Goal: Find specific page/section: Find specific page/section

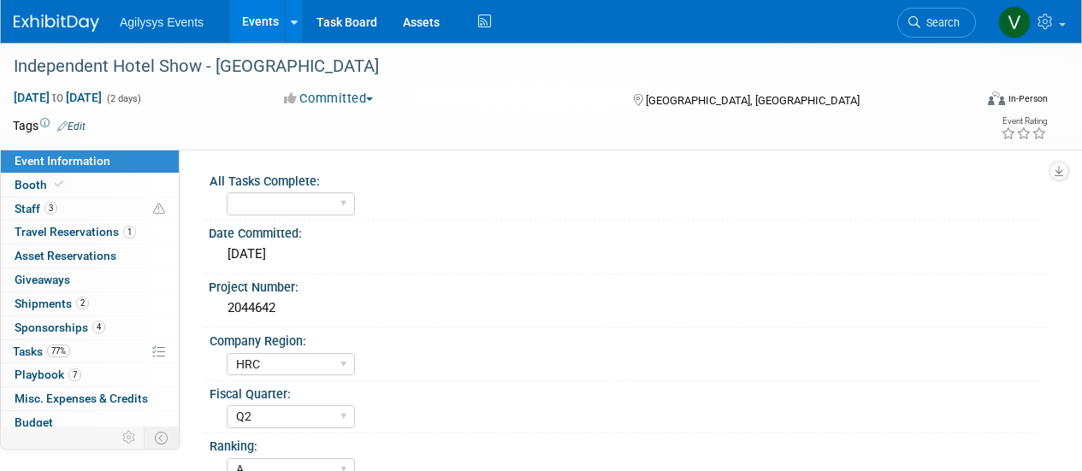
select select "HRC"
select select "Q2"
select select "A"
select select "Yes"
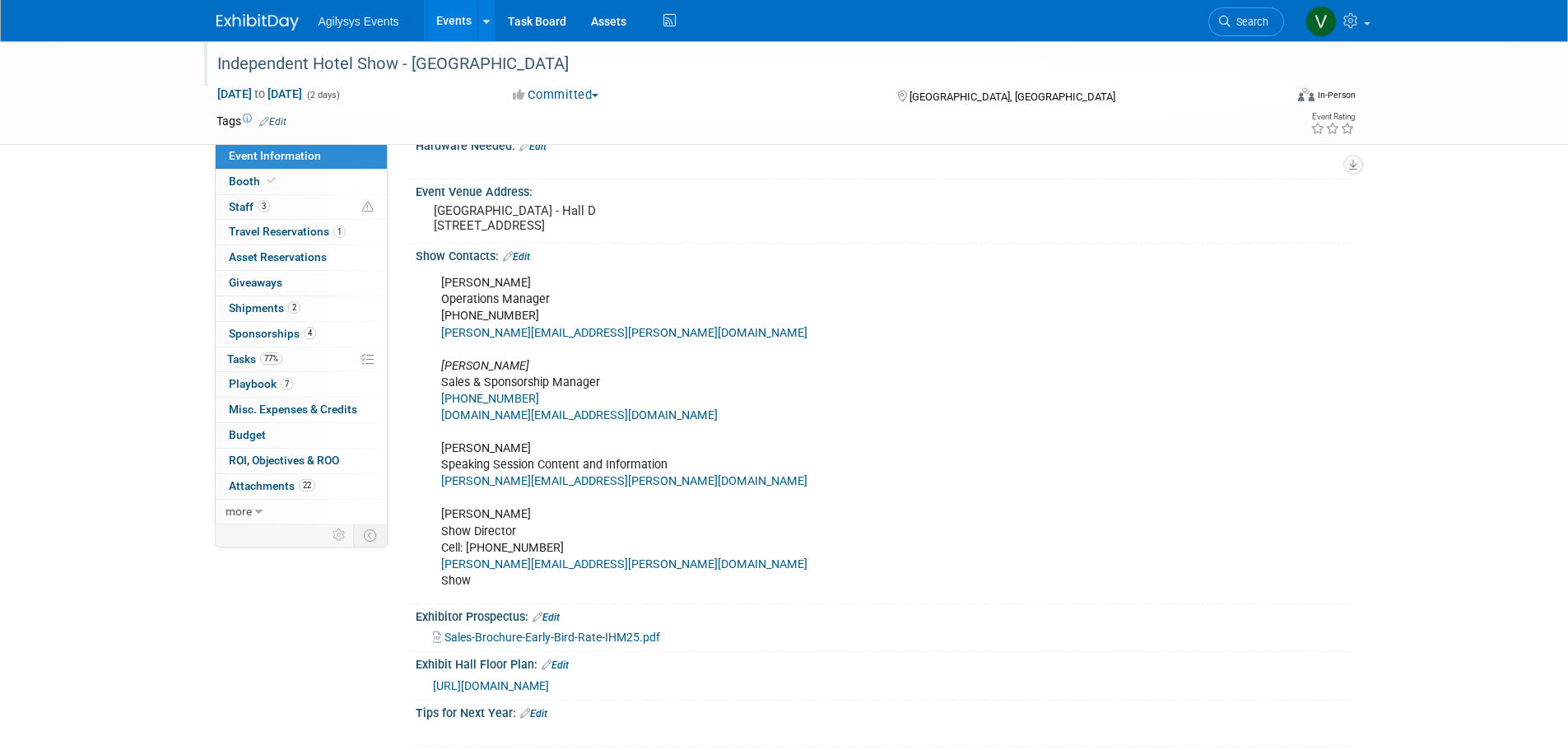
scroll to position [235, 0]
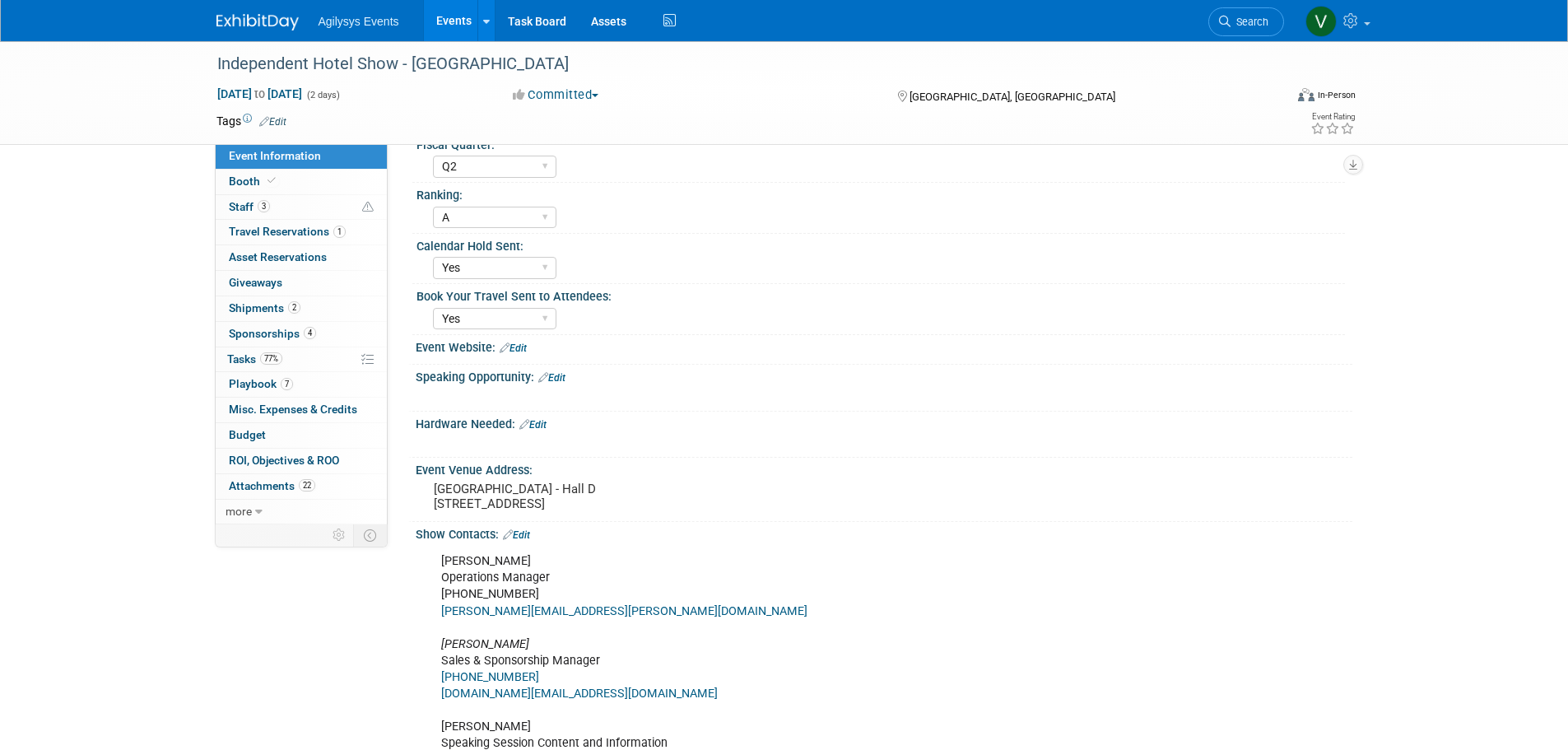
click at [245, 26] on img at bounding box center [258, 22] width 83 height 16
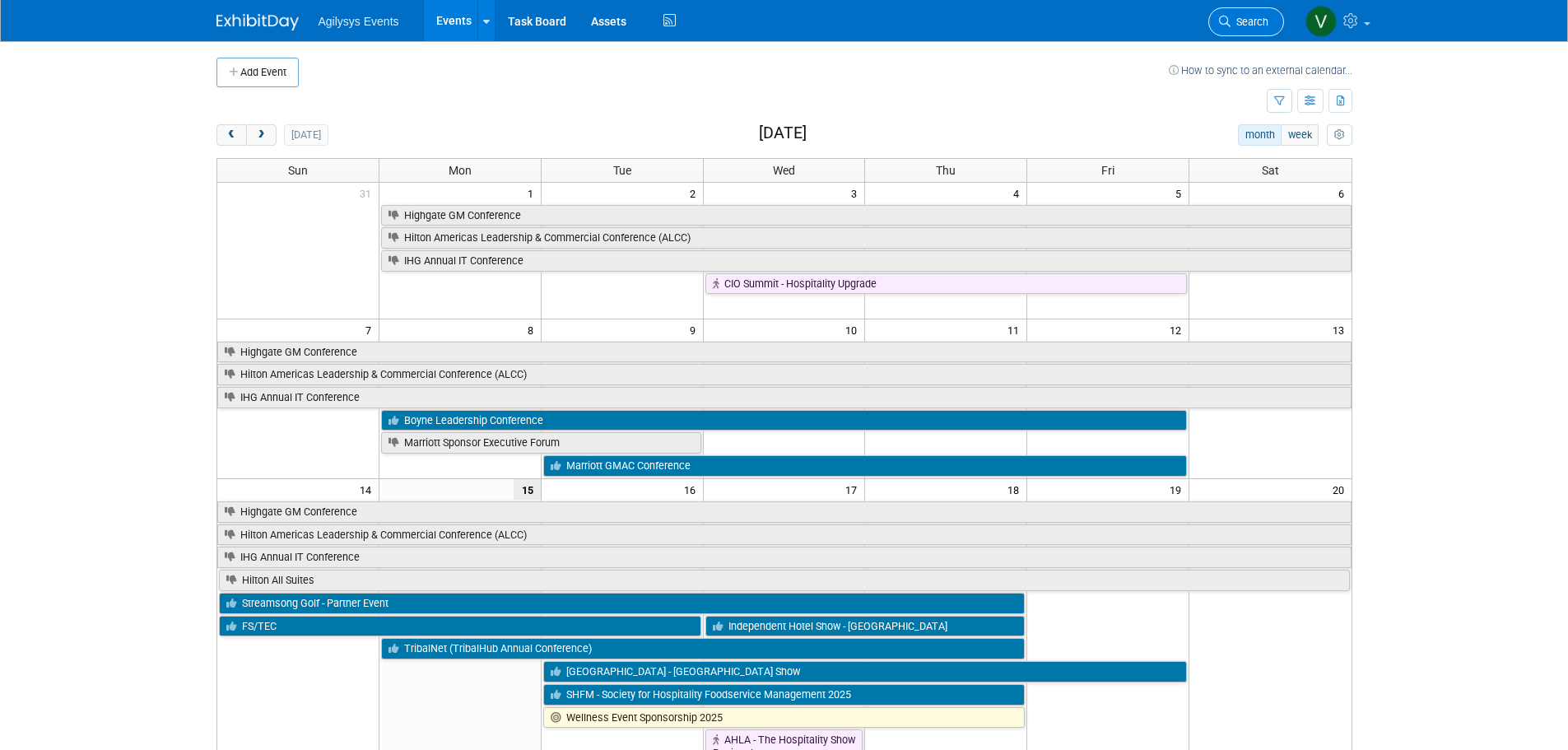
click at [1251, 18] on span "Search" at bounding box center [1249, 21] width 38 height 13
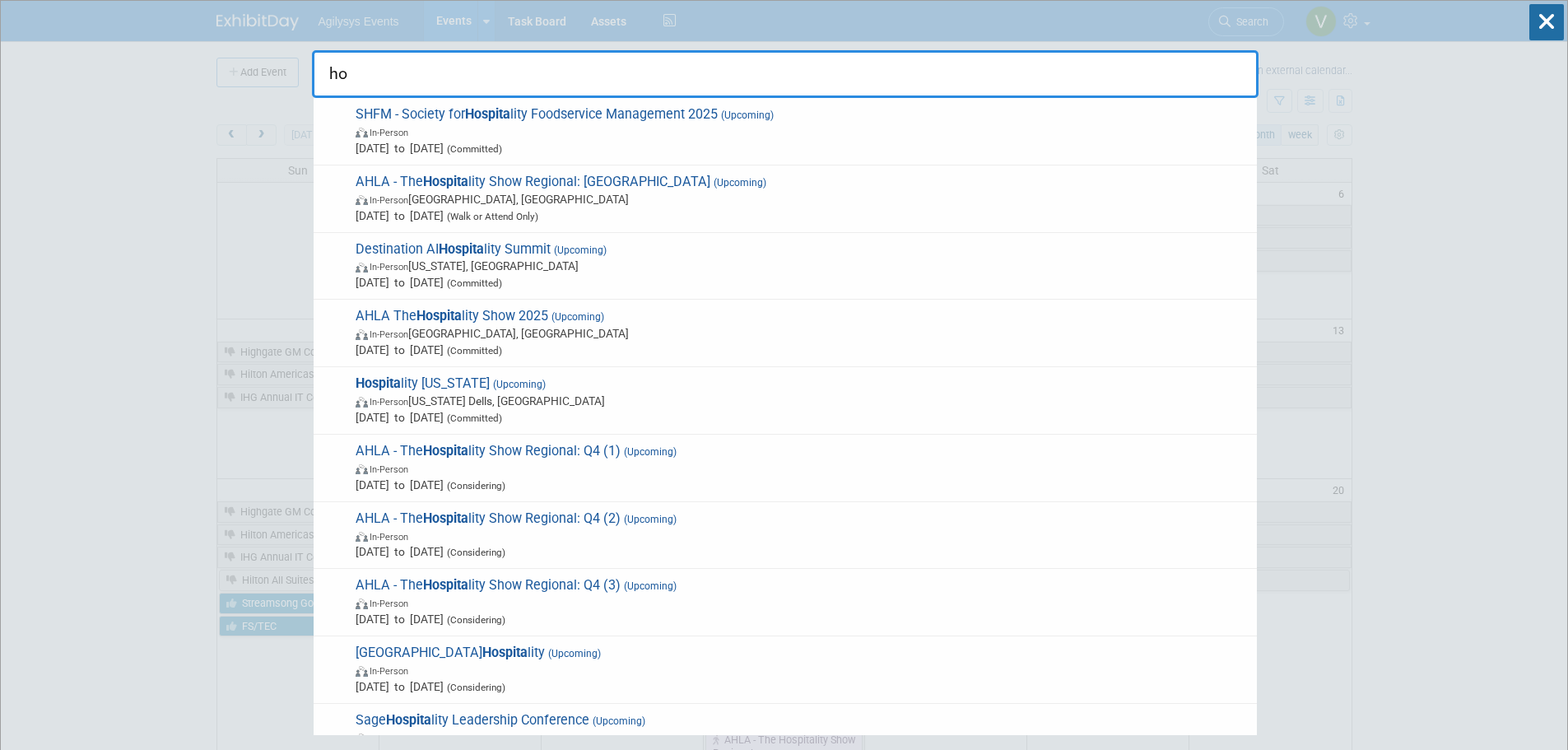
type input "h"
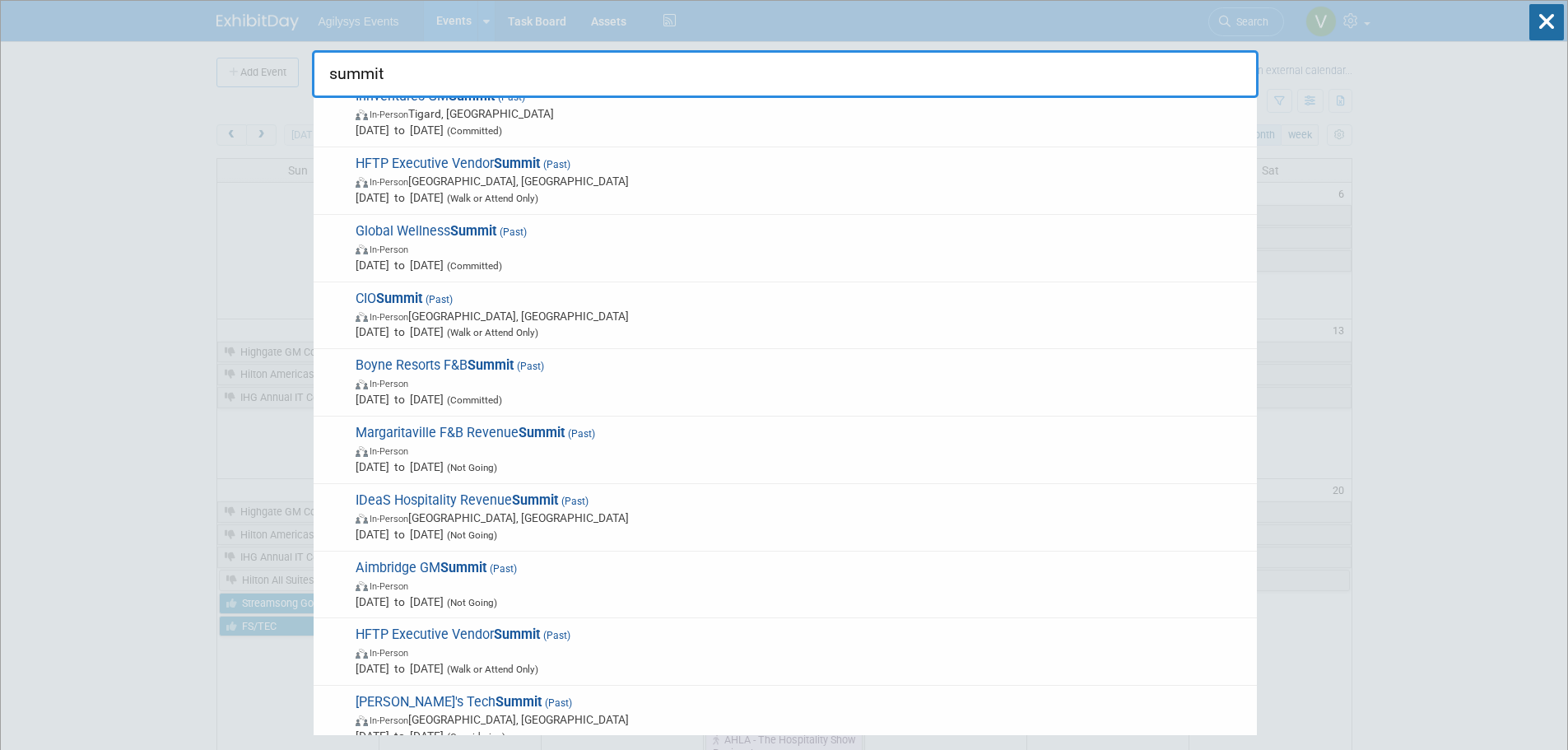
scroll to position [494, 0]
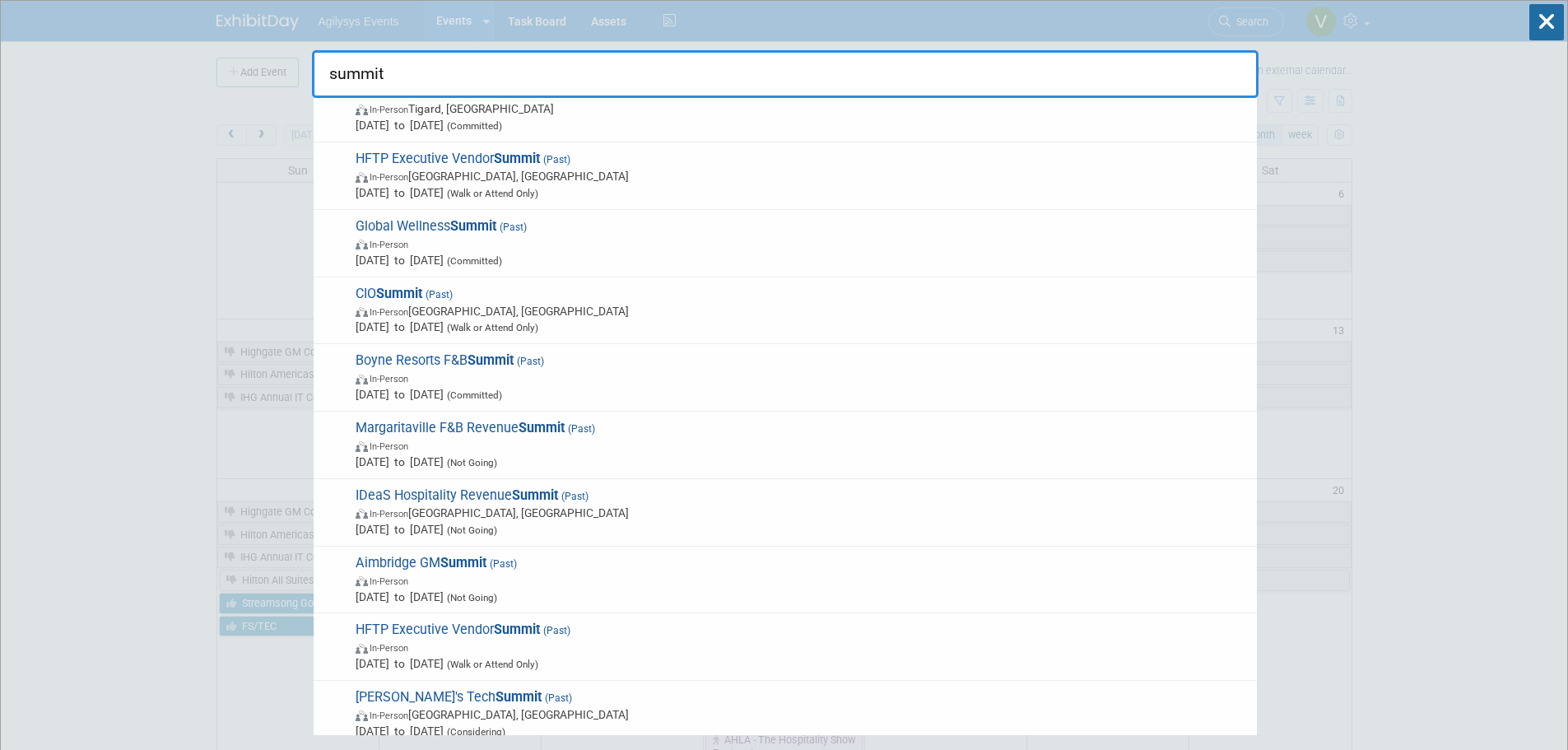
type input "summit"
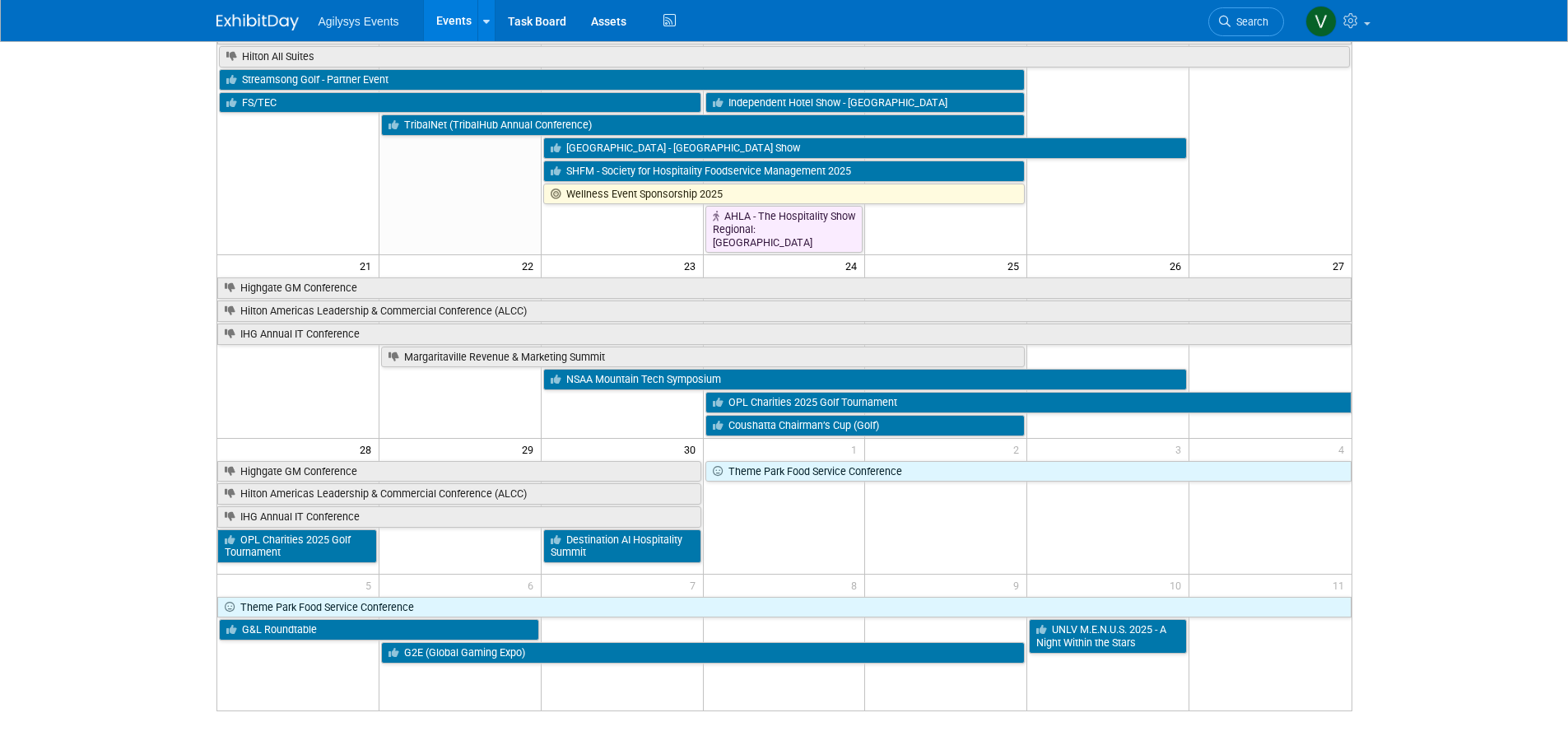
scroll to position [651, 0]
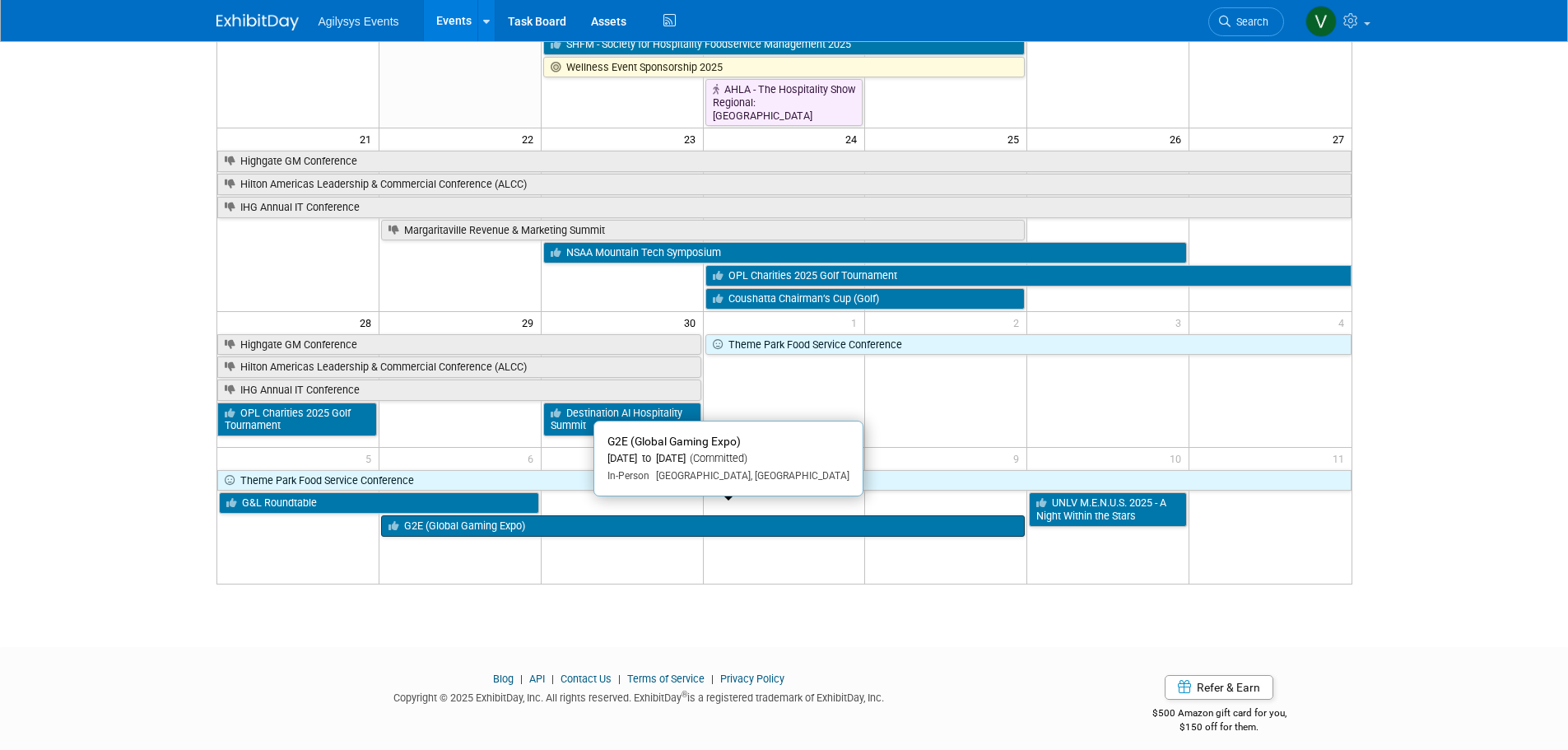
click at [496, 515] on link "G2E (Global Gaming Expo)" at bounding box center [703, 526] width 644 height 21
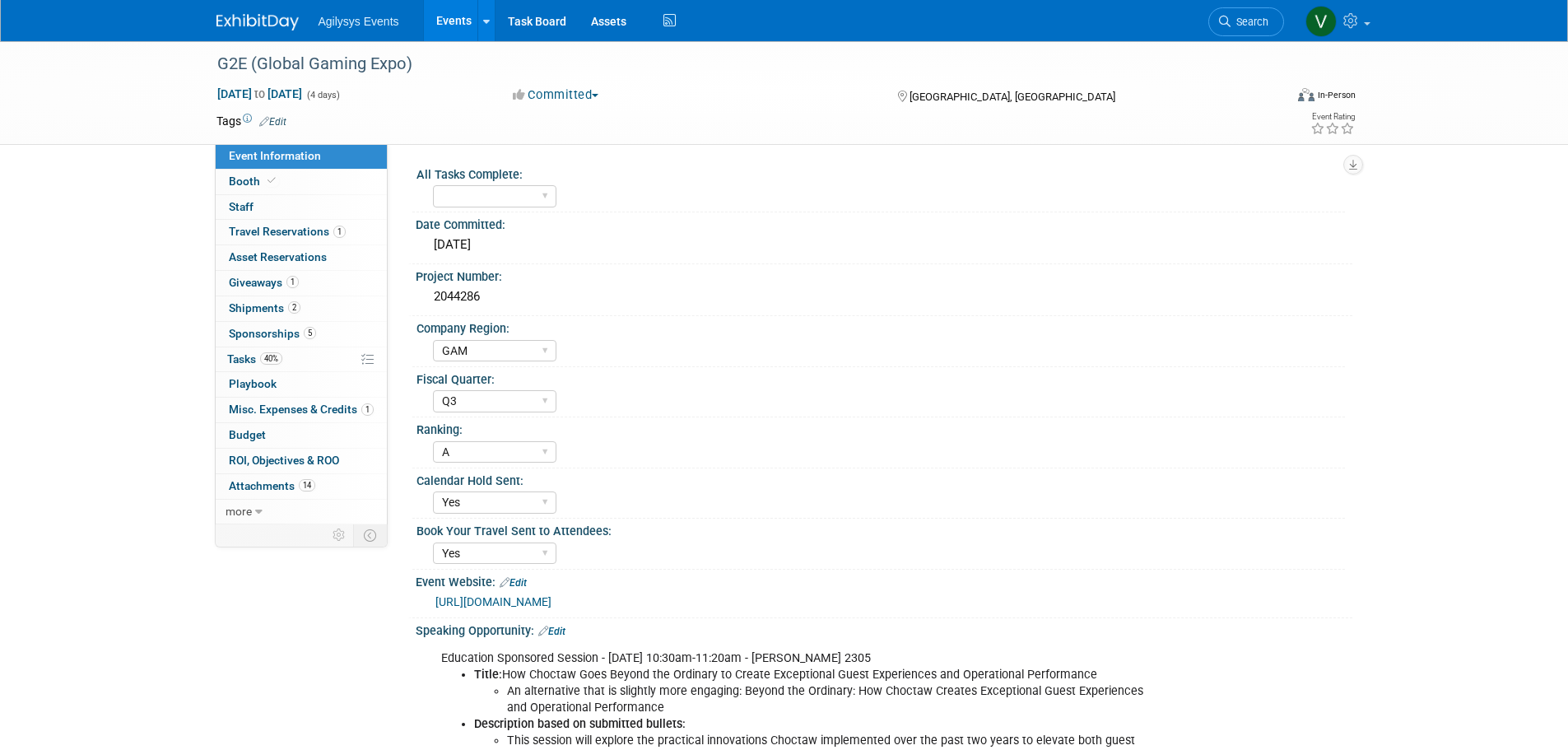
select select "GAM"
select select "Q3"
select select "A"
select select "Yes"
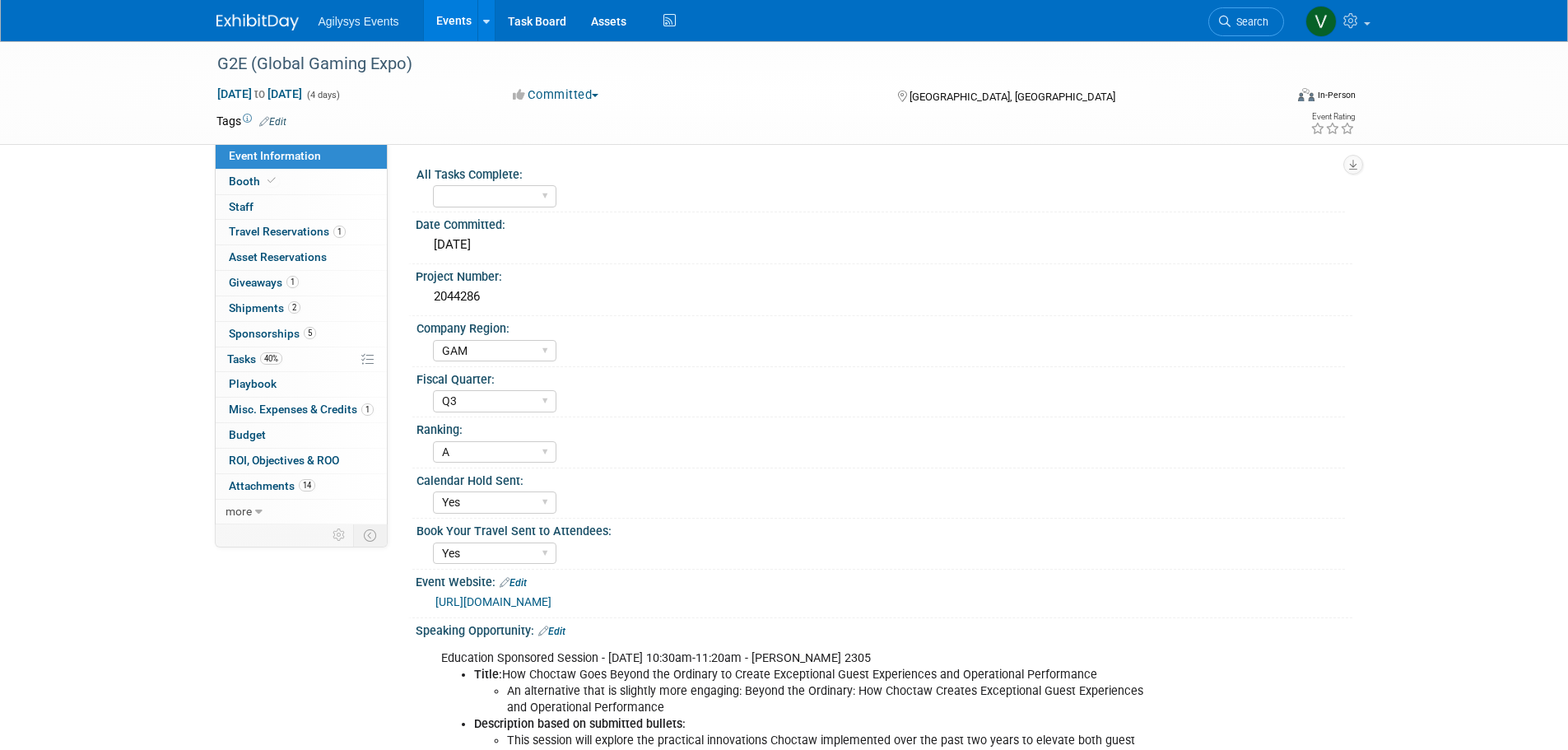
drag, startPoint x: 501, startPoint y: 293, endPoint x: 404, endPoint y: 291, distance: 97.0
click at [404, 291] on div "All Tasks Complete: Yes Date Committed: 11/8/2024 Project Number: 2044286 Compa…" at bounding box center [870, 334] width 964 height 380
click at [492, 297] on div "2044286" at bounding box center [885, 297] width 913 height 26
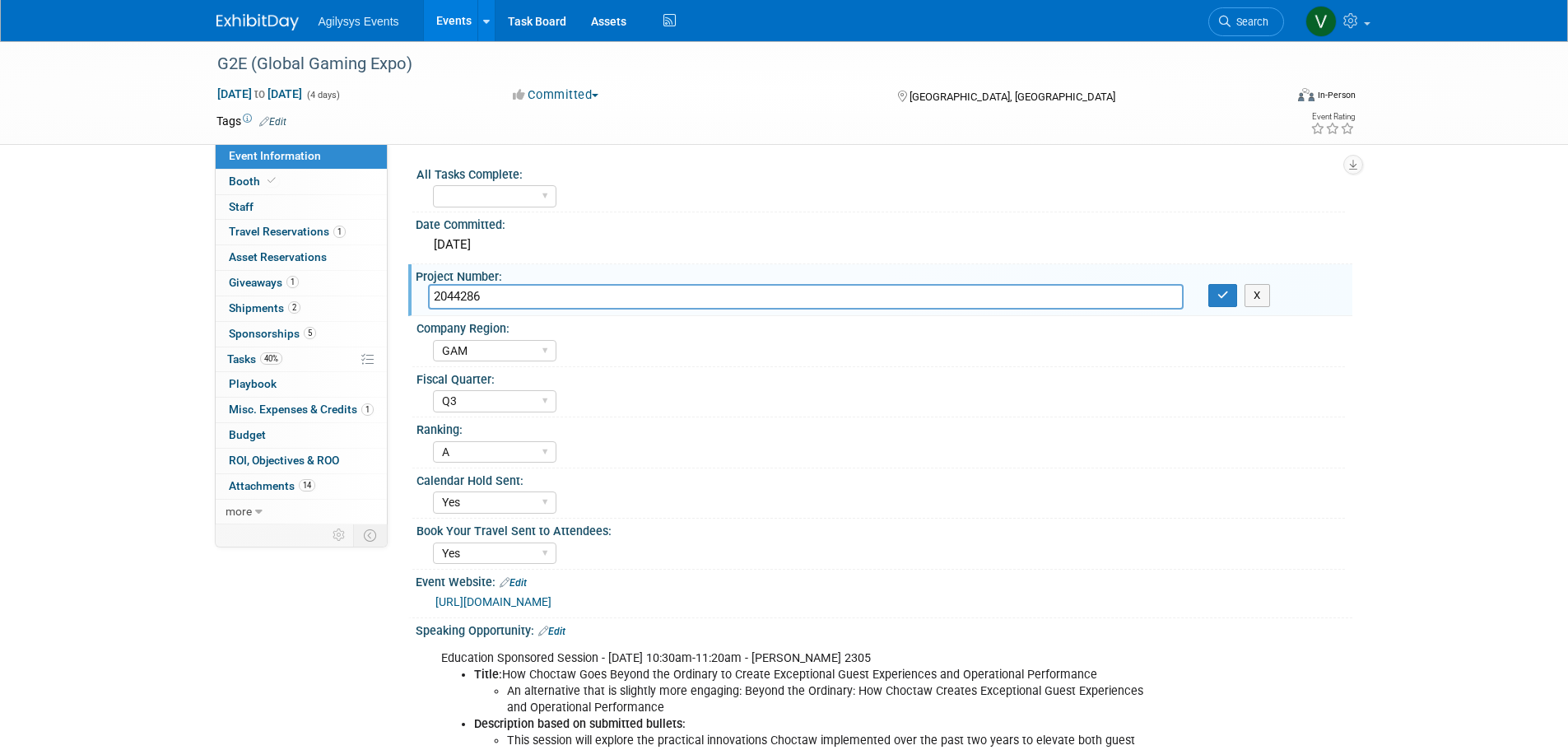
drag, startPoint x: 487, startPoint y: 299, endPoint x: 433, endPoint y: 298, distance: 54.0
click at [433, 298] on input "2044286" at bounding box center [806, 297] width 756 height 26
